Goal: Task Accomplishment & Management: Use online tool/utility

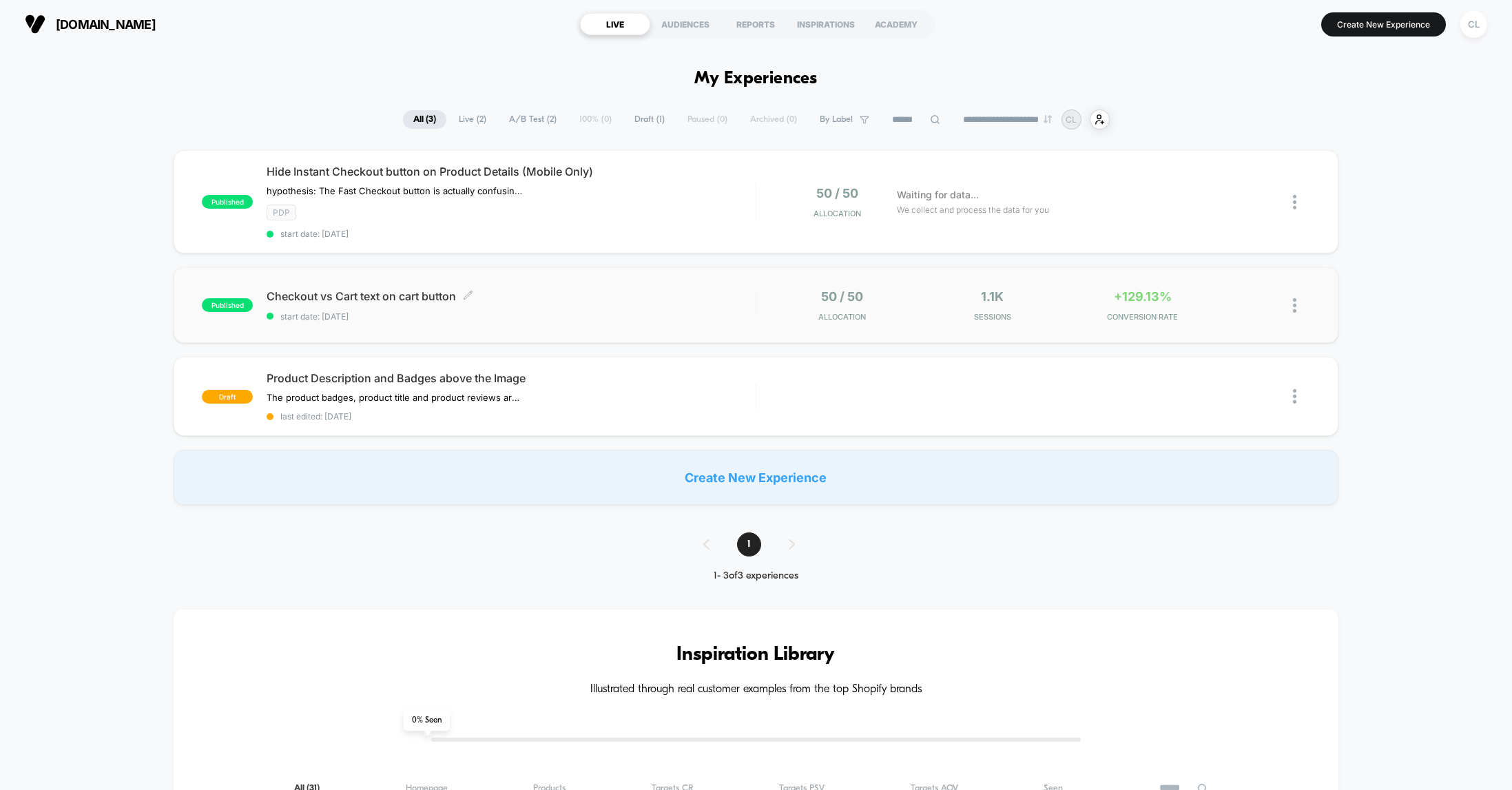
click at [508, 296] on span "Checkout vs Cart text on cart button Click to edit experience details" at bounding box center [511, 296] width 489 height 13
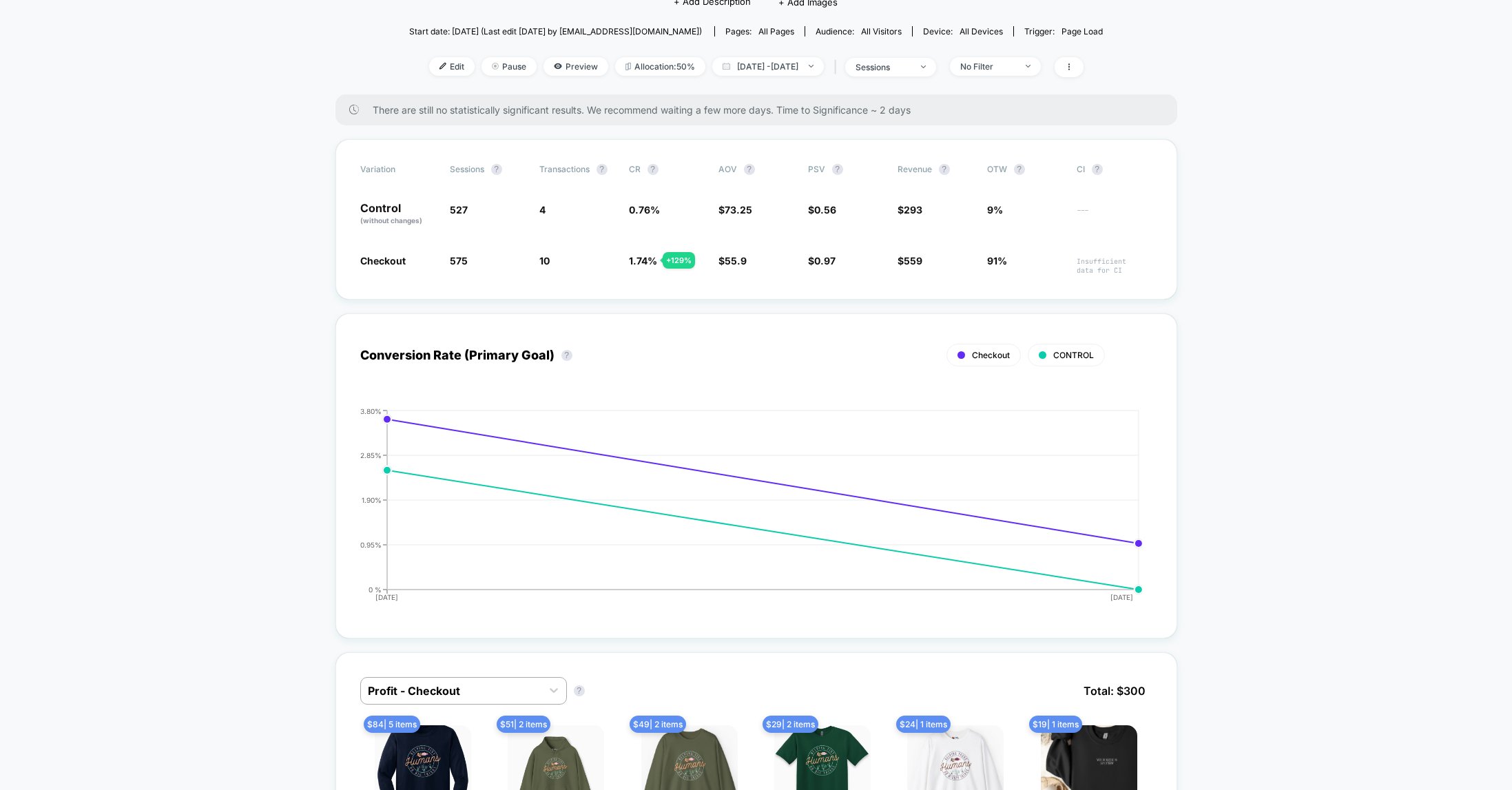
scroll to position [129, 0]
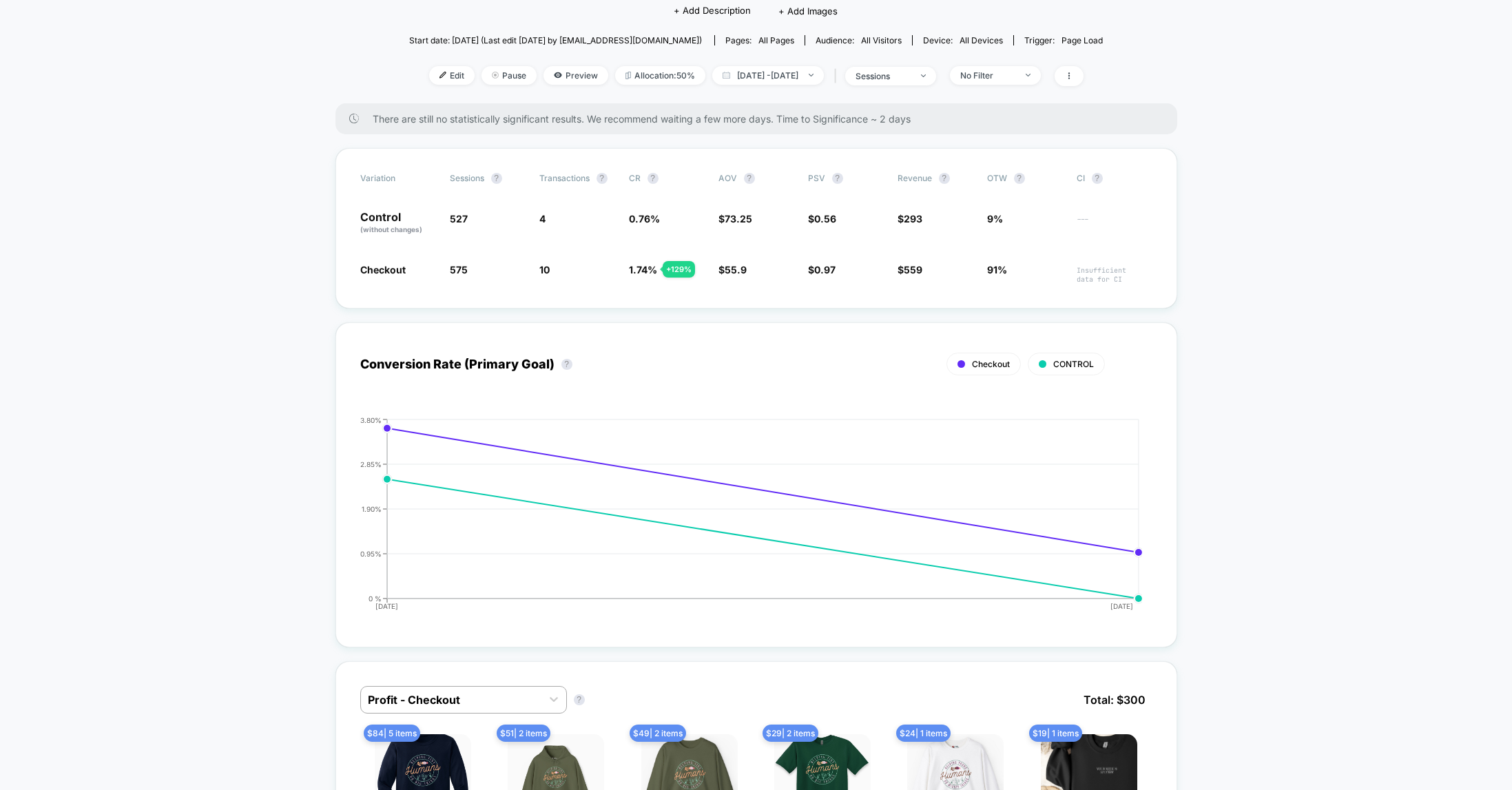
click at [432, 77] on span "Edit" at bounding box center [451, 75] width 45 height 18
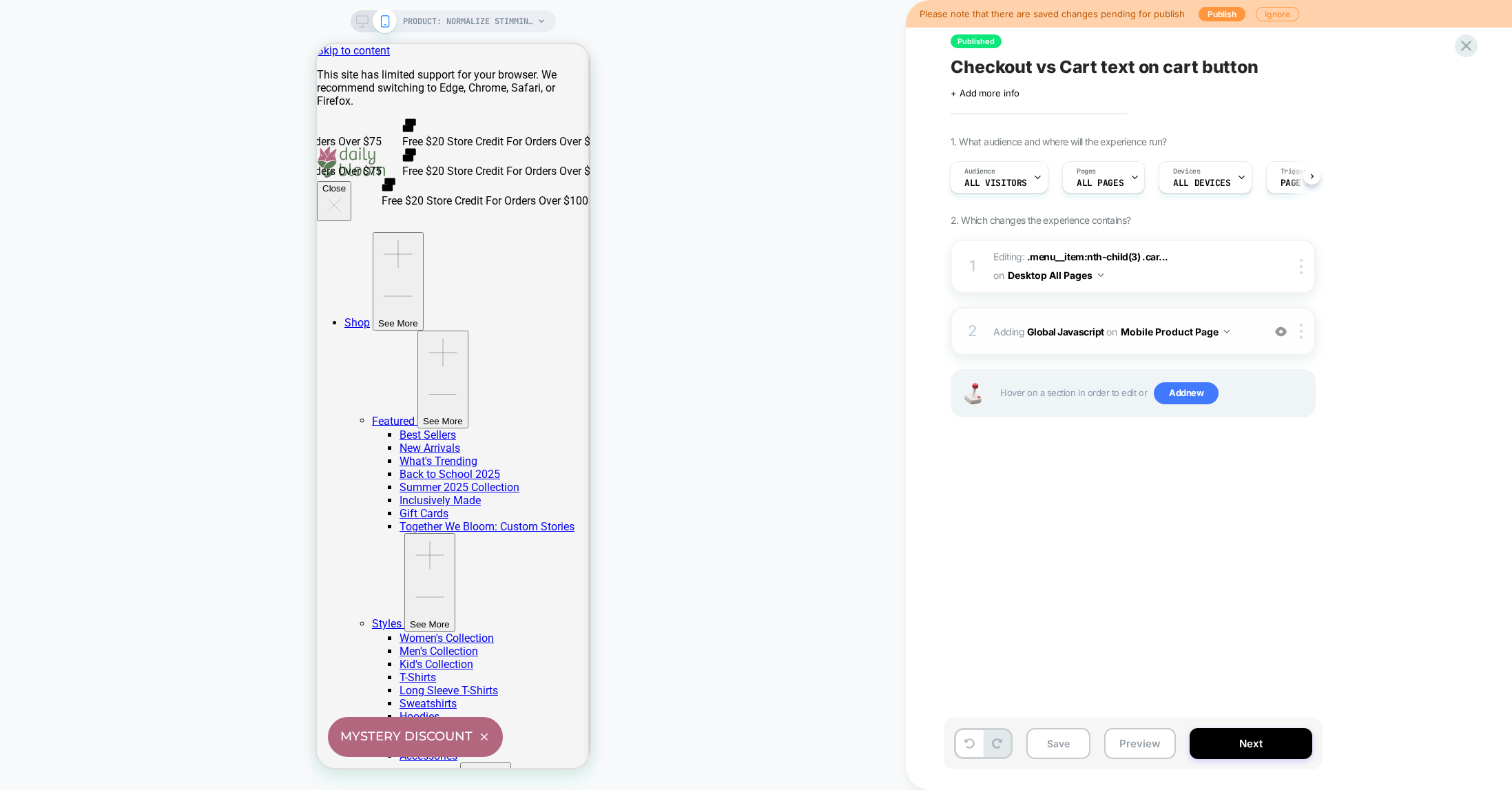
click at [1076, 342] on div "2 Adding Global Javascript on Mobile Product Page Add Before Add After Copy to …" at bounding box center [1133, 331] width 365 height 48
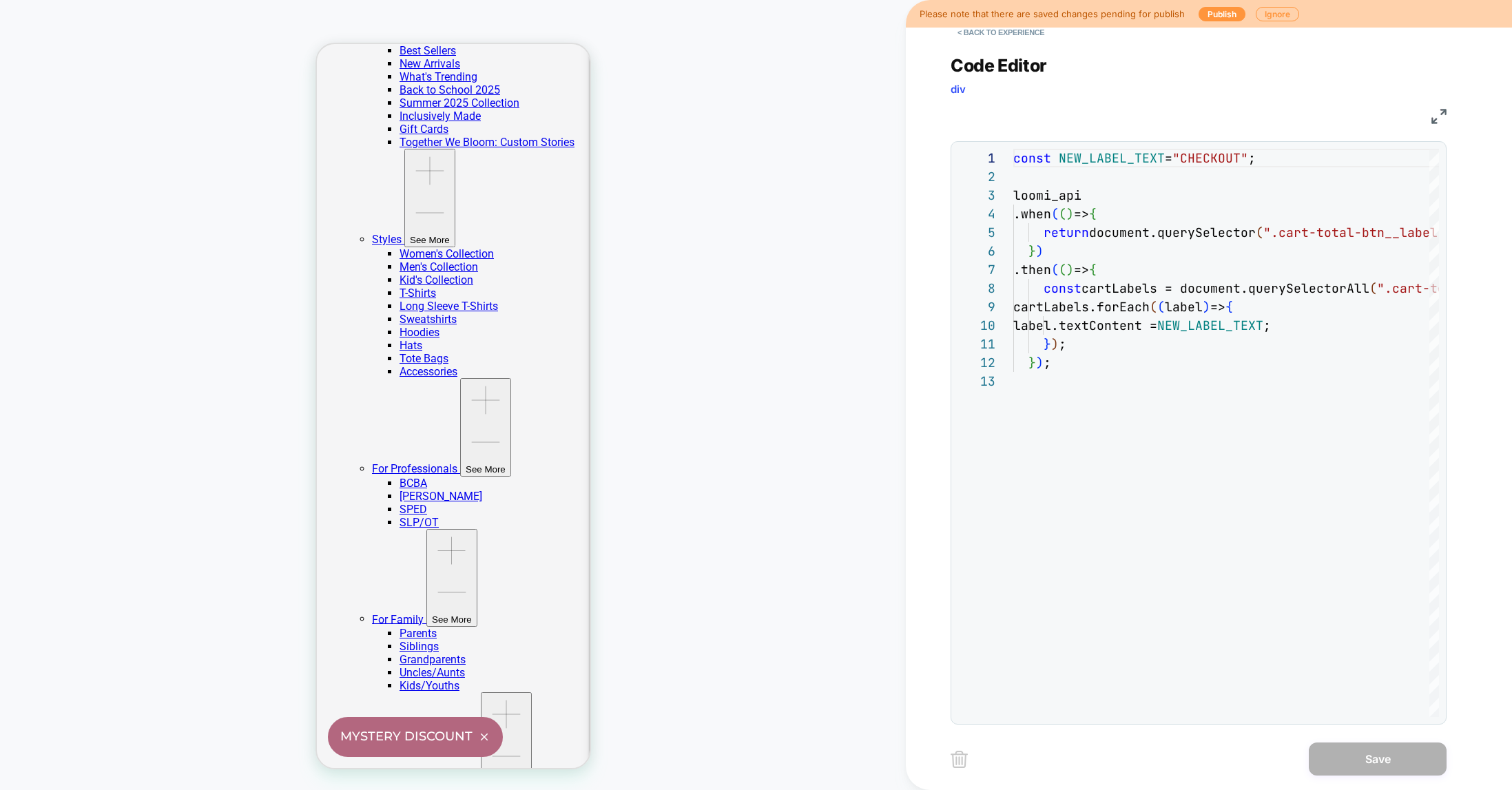
scroll to position [388, 0]
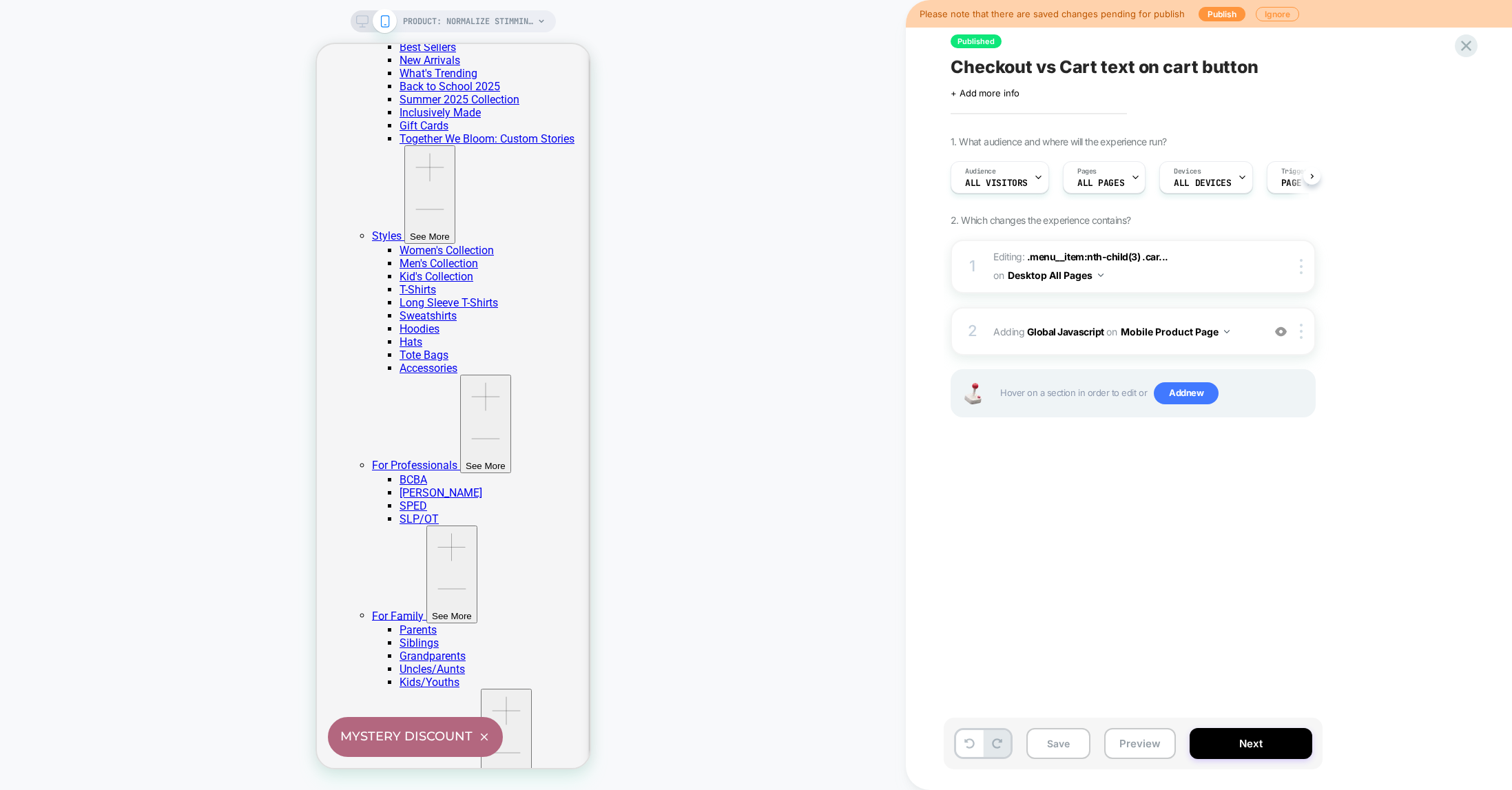
scroll to position [0, 1]
click at [0, 0] on icon at bounding box center [0, 0] width 0 height 0
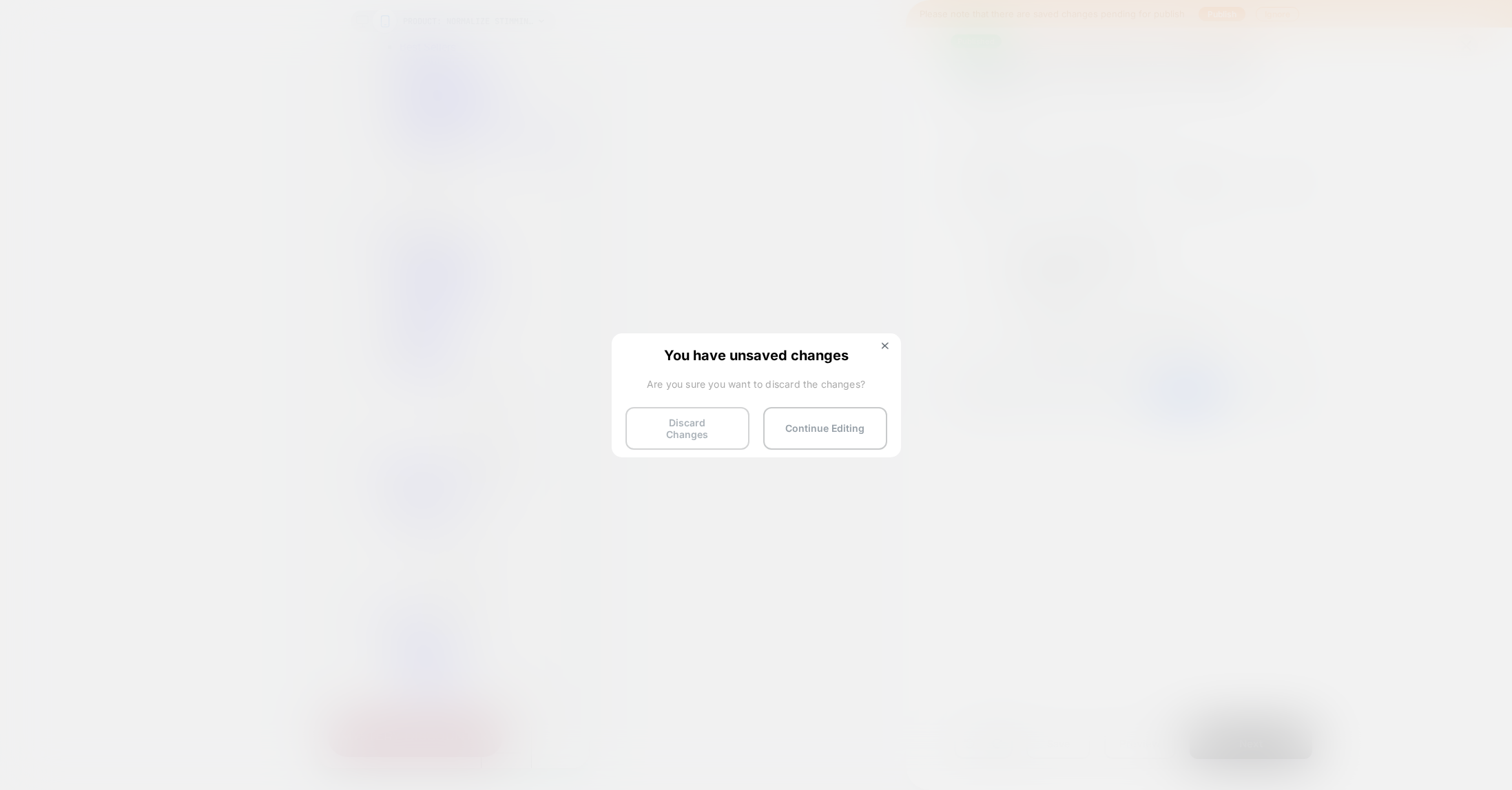
click at [697, 431] on button "Discard Changes" at bounding box center [687, 428] width 124 height 43
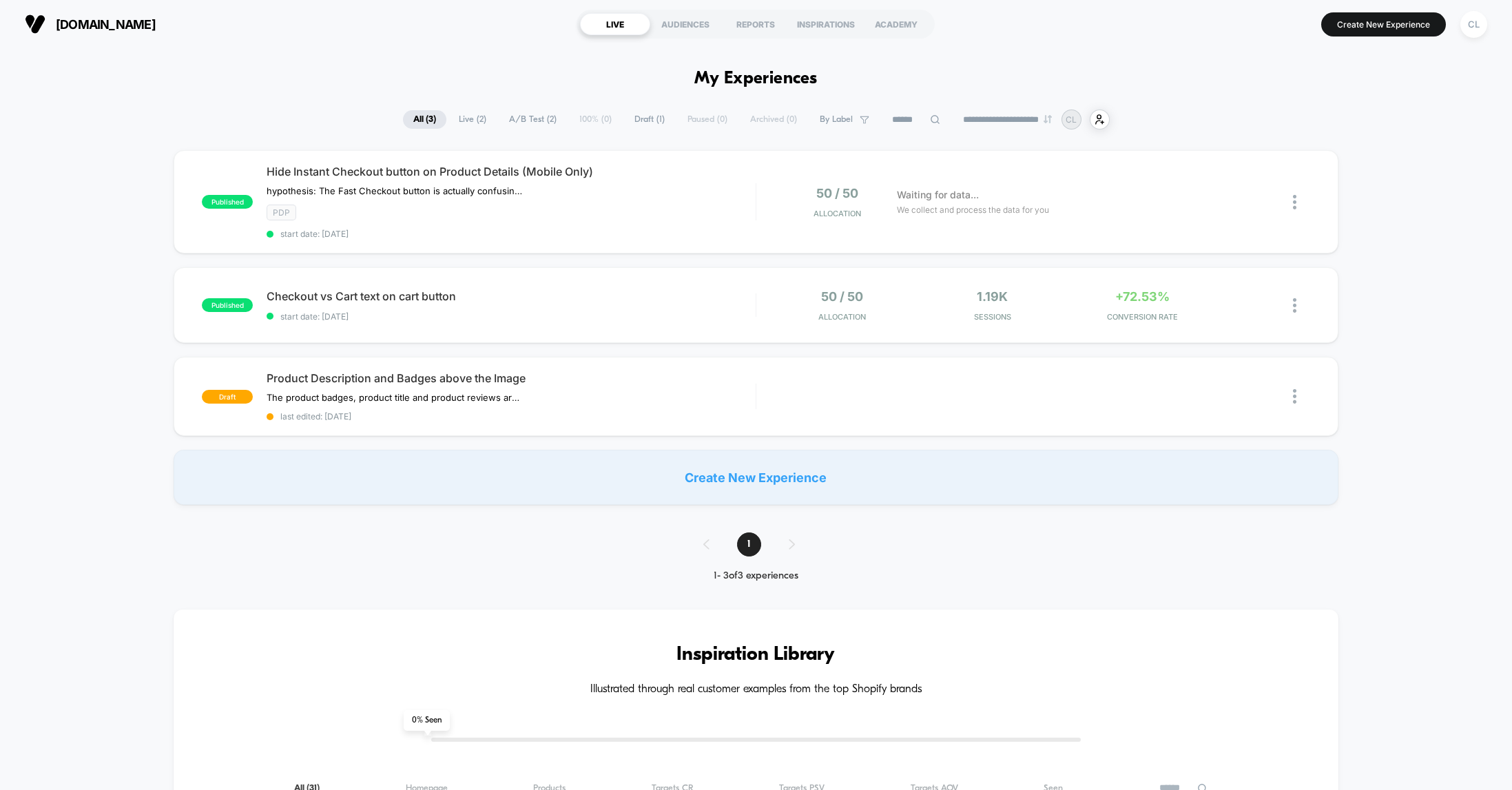
click at [116, 355] on div "published Hide Instant Checkout button on Product Details (Mobile Only) hypothe…" at bounding box center [756, 327] width 1512 height 355
